Goal: Task Accomplishment & Management: Complete application form

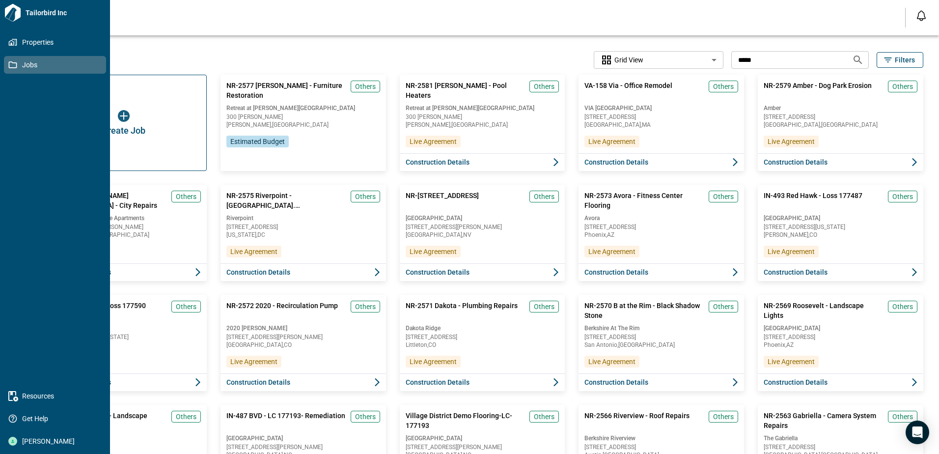
click at [8, 67] on link "Jobs" at bounding box center [55, 65] width 102 height 18
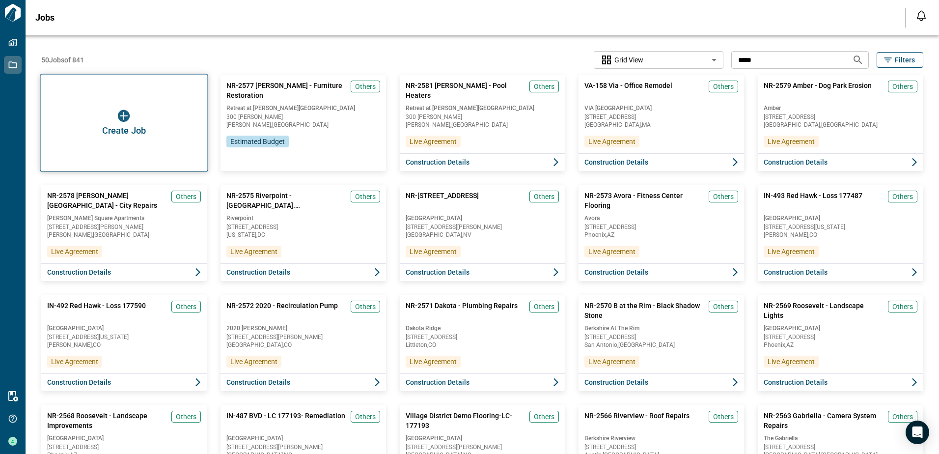
click at [110, 110] on div "Create Job" at bounding box center [124, 123] width 168 height 98
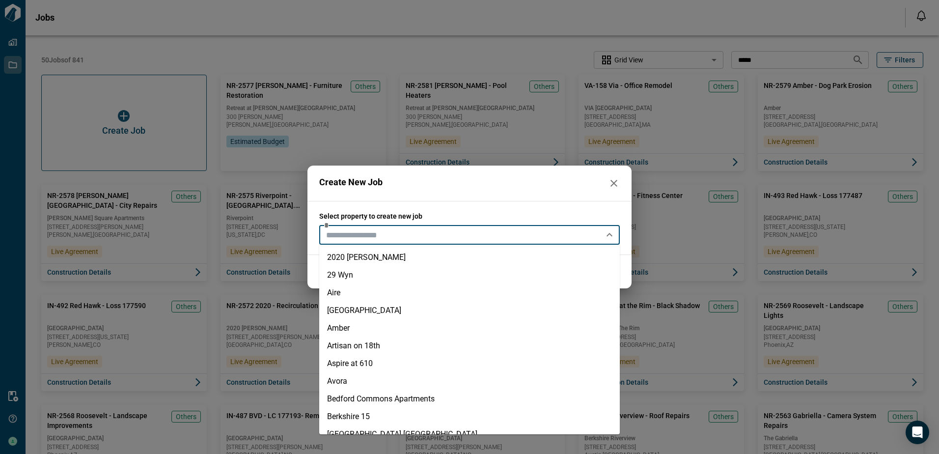
click at [395, 230] on input "text" at bounding box center [461, 235] width 278 height 14
click at [614, 183] on icon "button" at bounding box center [613, 183] width 7 height 7
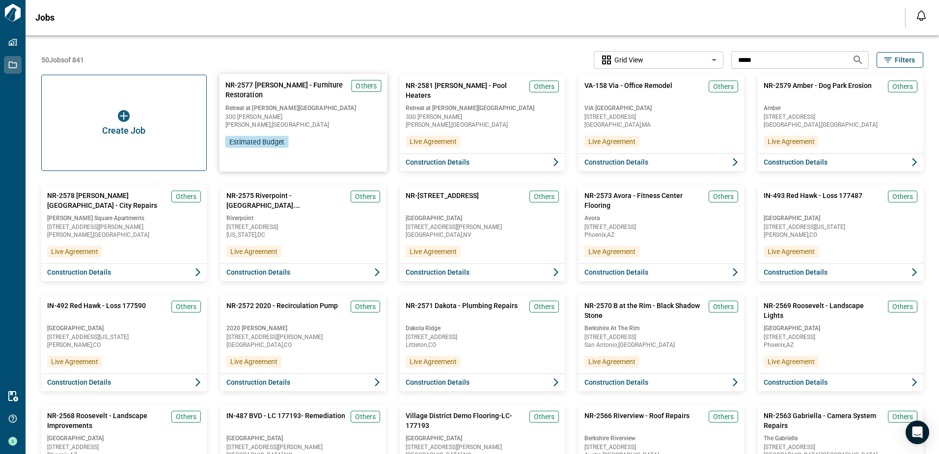
click at [285, 82] on span "NR-2577 [PERSON_NAME] - Furniture Restoration" at bounding box center [286, 90] width 122 height 20
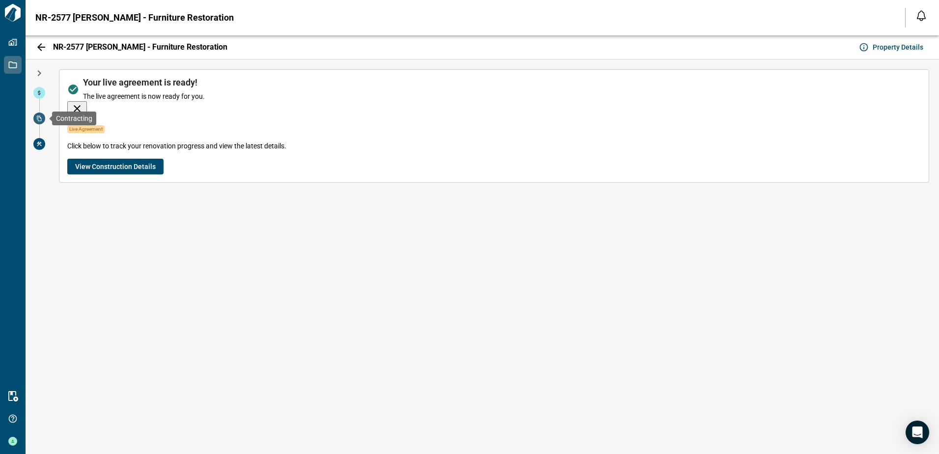
click at [36, 118] on icon at bounding box center [39, 118] width 6 height 6
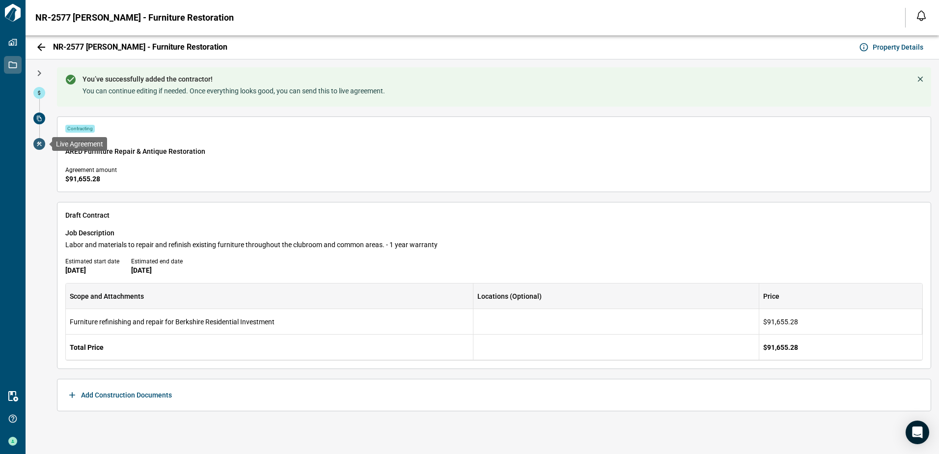
click at [38, 145] on icon at bounding box center [39, 143] width 5 height 4
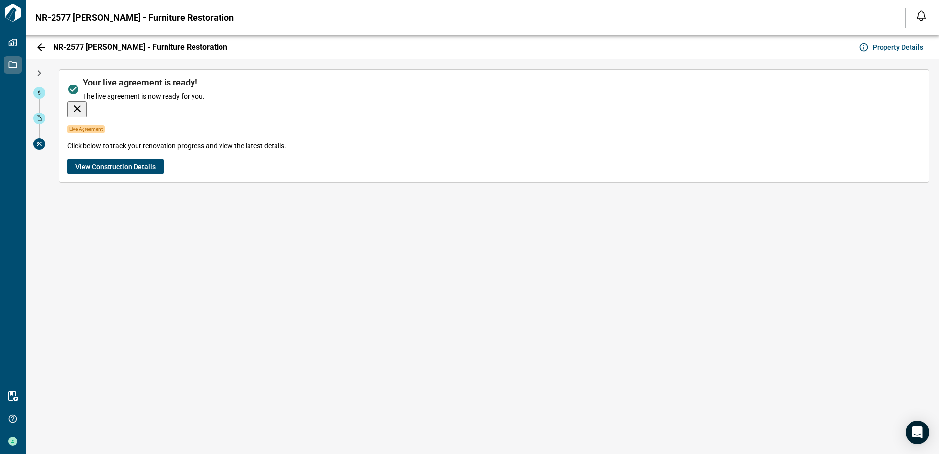
click at [93, 169] on span "View Construction Details" at bounding box center [115, 167] width 81 height 10
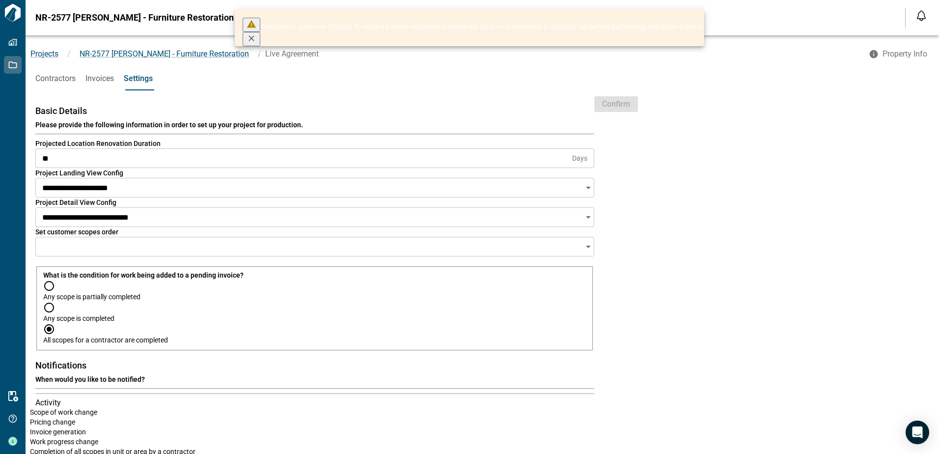
click at [48, 81] on span "Contractors" at bounding box center [55, 79] width 40 height 10
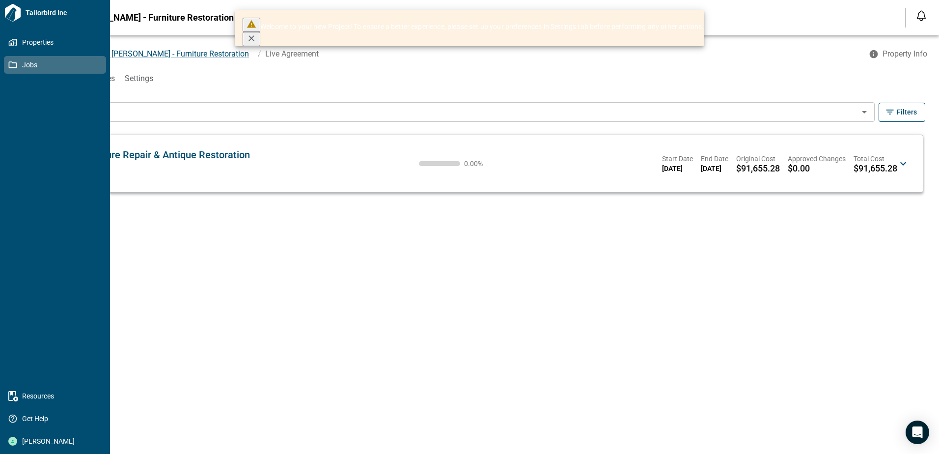
click at [9, 62] on icon at bounding box center [13, 64] width 8 height 7
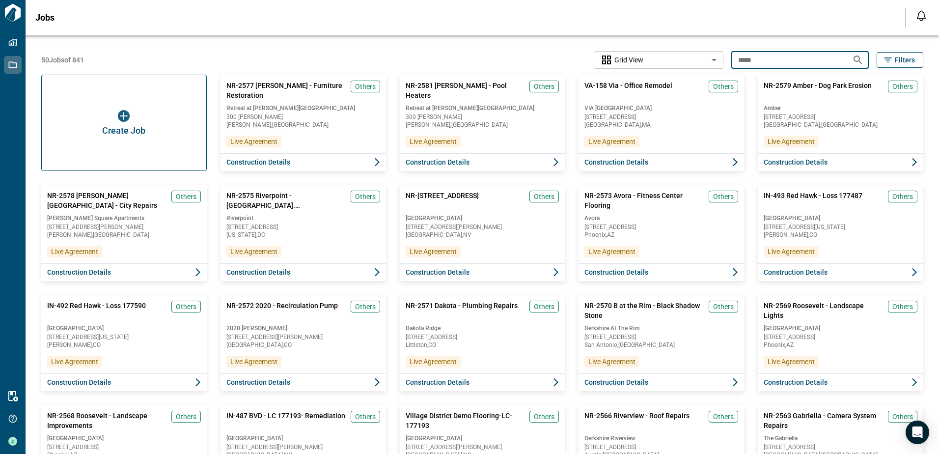
drag, startPoint x: 767, startPoint y: 59, endPoint x: 729, endPoint y: 60, distance: 38.3
click at [731, 60] on input "*****" at bounding box center [787, 60] width 113 height 18
